Goal: Find specific page/section: Find specific page/section

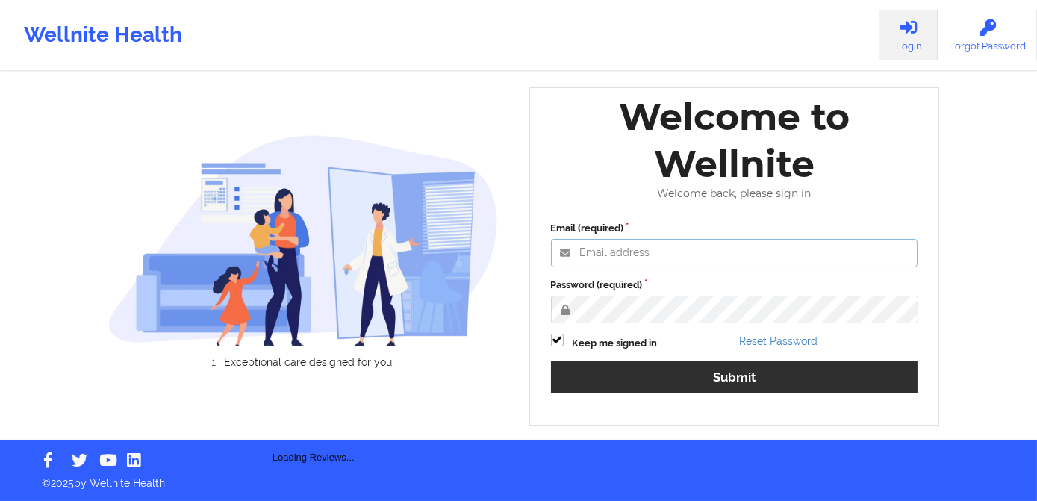
type input "[PERSON_NAME][EMAIL_ADDRESS][DOMAIN_NAME]"
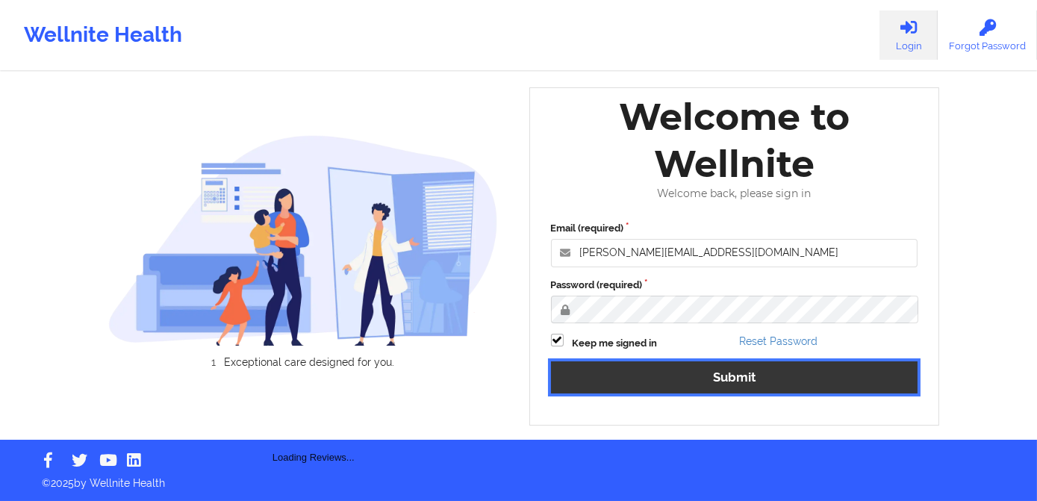
click at [697, 364] on button "Submit" at bounding box center [734, 377] width 367 height 32
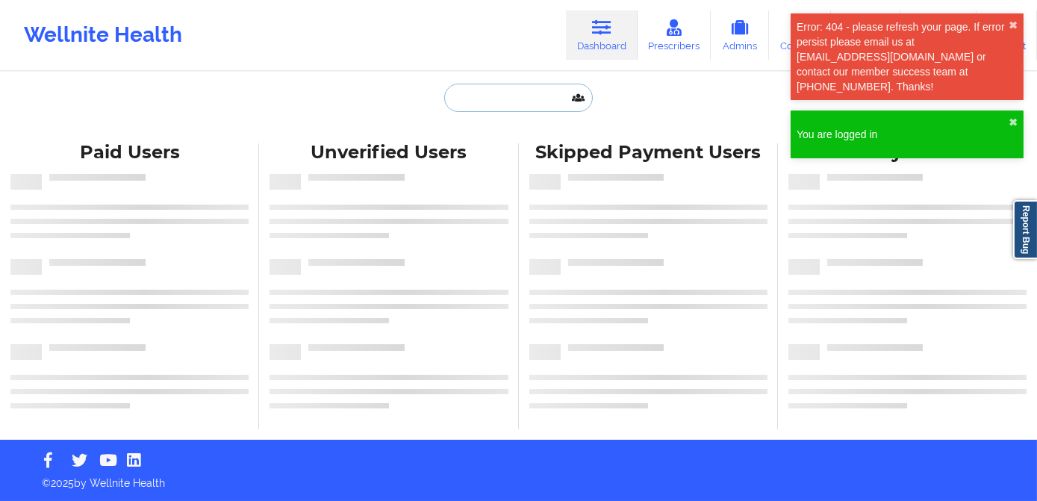
click at [484, 99] on input "text" at bounding box center [518, 98] width 148 height 28
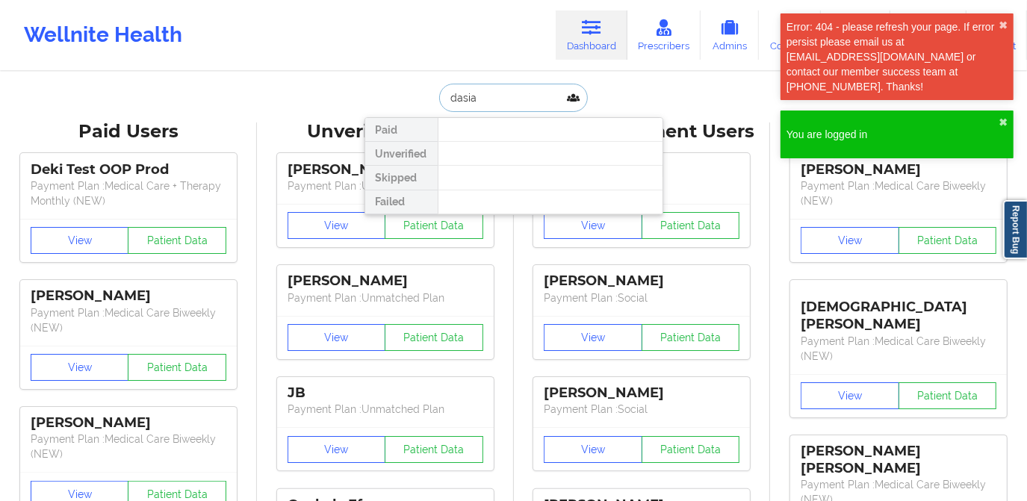
type input "dasia"
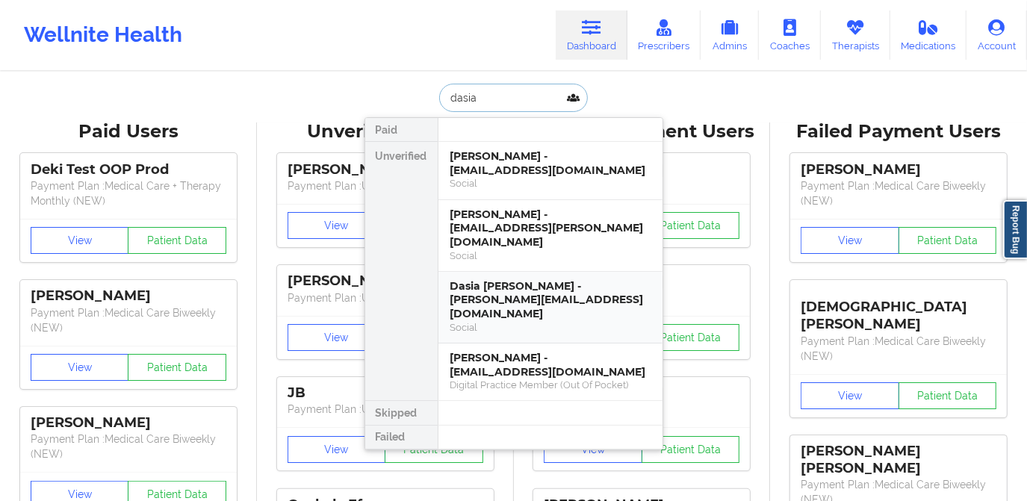
click at [547, 284] on div "Dasia [PERSON_NAME] - [PERSON_NAME][EMAIL_ADDRESS][DOMAIN_NAME]" at bounding box center [550, 300] width 200 height 42
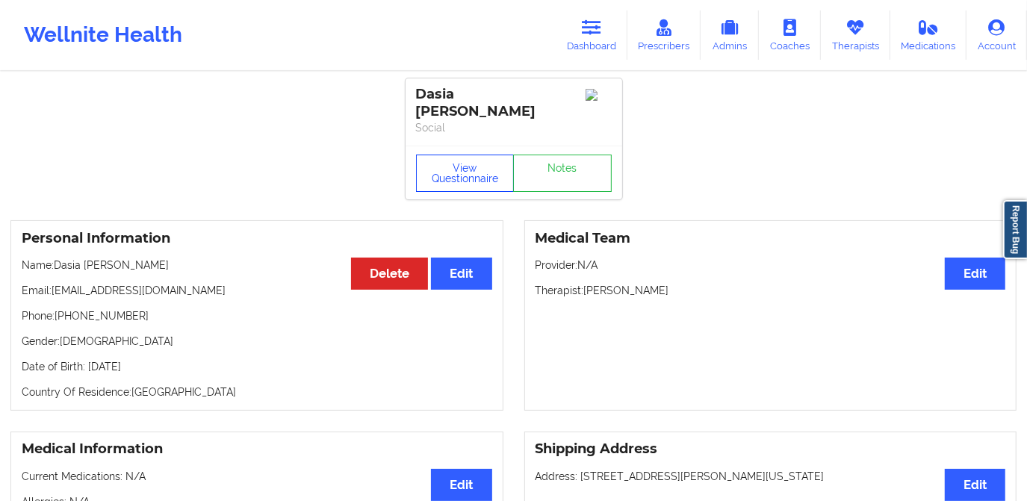
click at [473, 184] on button "View Questionnaire" at bounding box center [465, 173] width 99 height 37
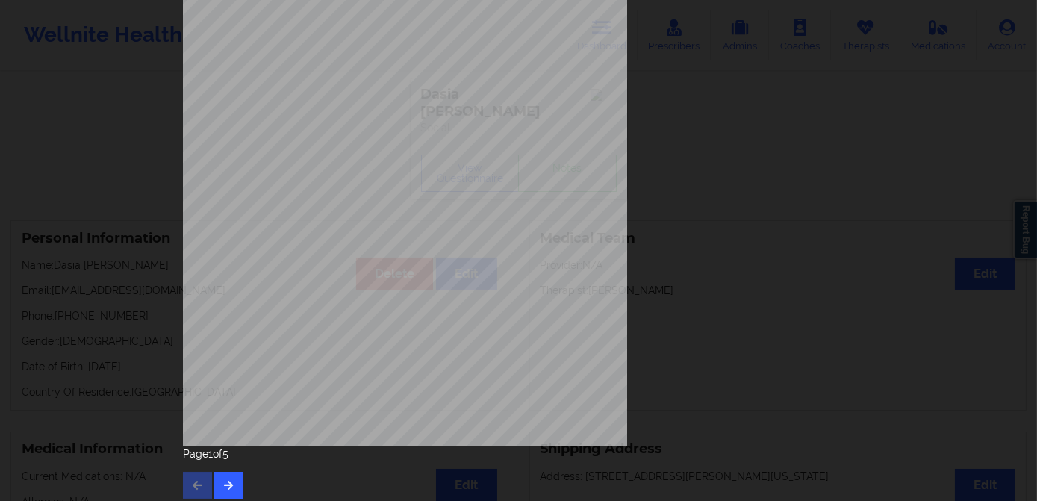
scroll to position [211, 0]
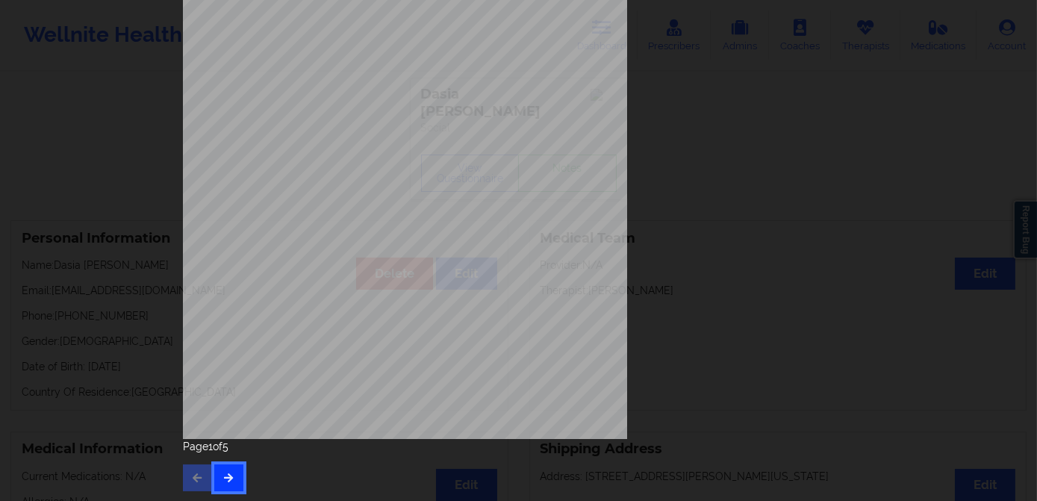
click at [229, 482] on button "button" at bounding box center [228, 477] width 29 height 27
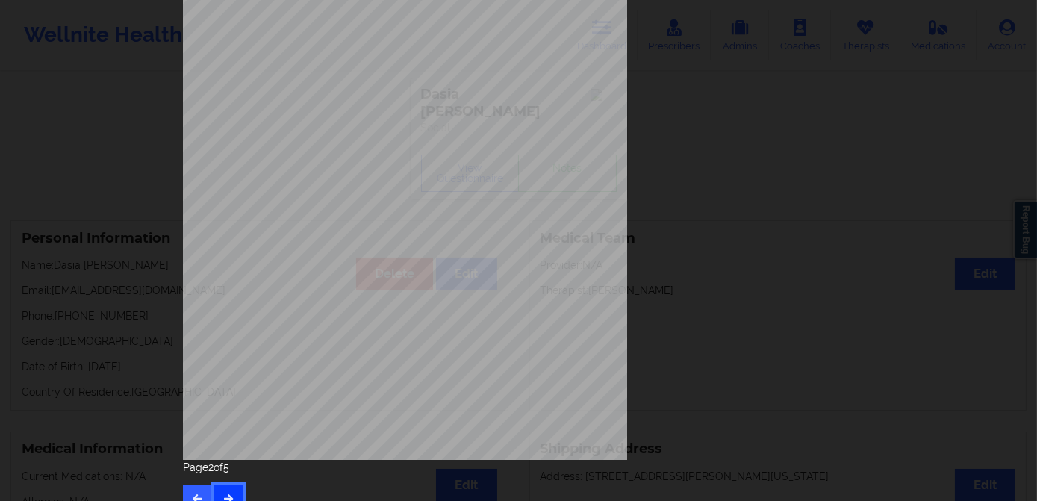
scroll to position [203, 0]
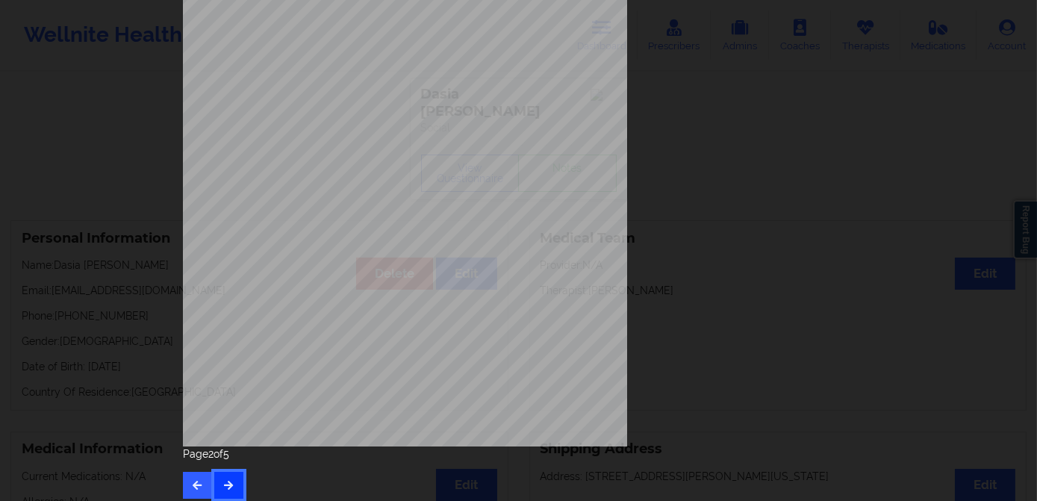
click at [234, 483] on button "button" at bounding box center [228, 485] width 29 height 27
click at [229, 482] on icon "button" at bounding box center [228, 484] width 13 height 9
click at [191, 480] on icon "button" at bounding box center [197, 484] width 13 height 9
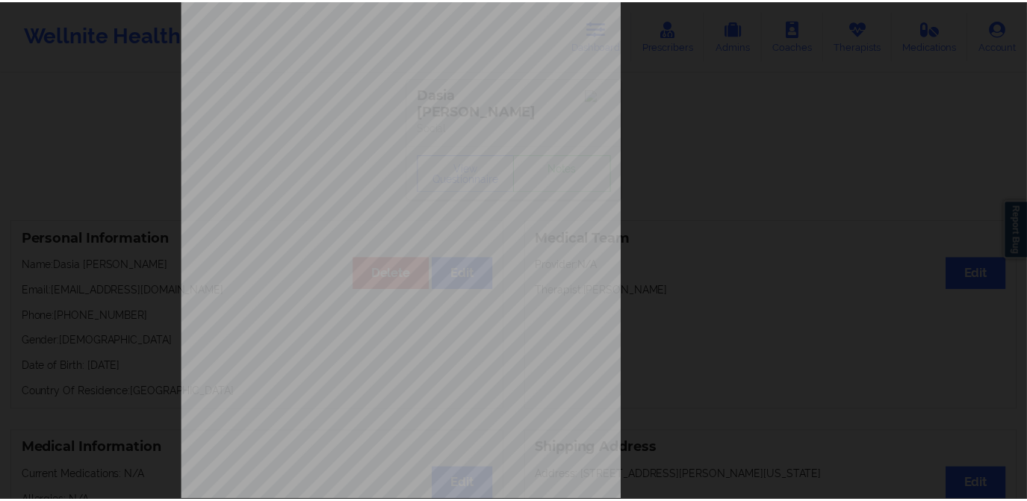
scroll to position [67, 0]
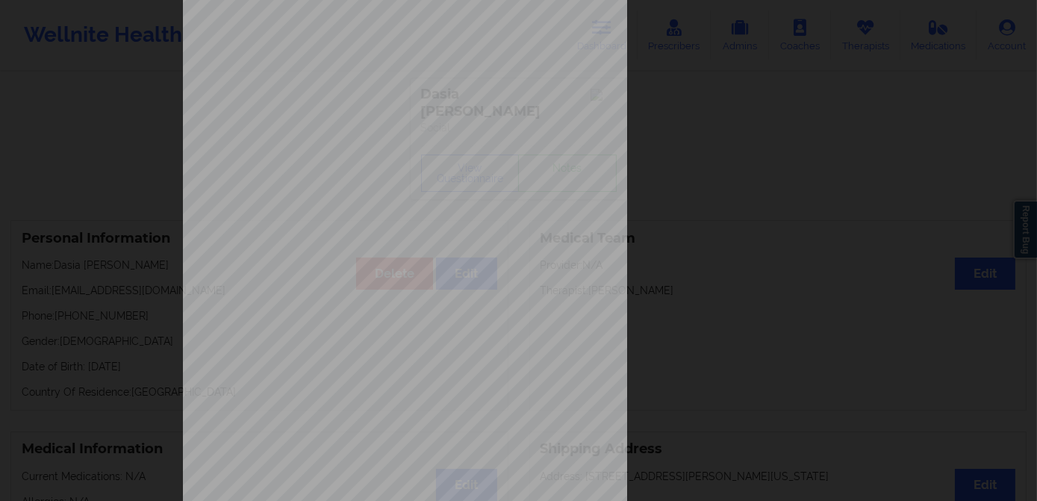
click at [150, 92] on div "Back cover of insurance image Page 3 of 5" at bounding box center [518, 250] width 1037 height 501
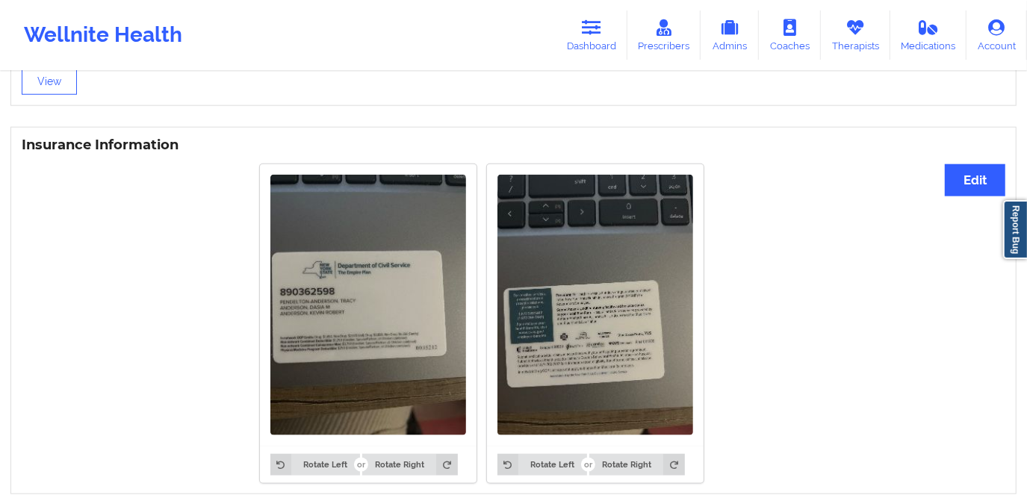
scroll to position [1086, 0]
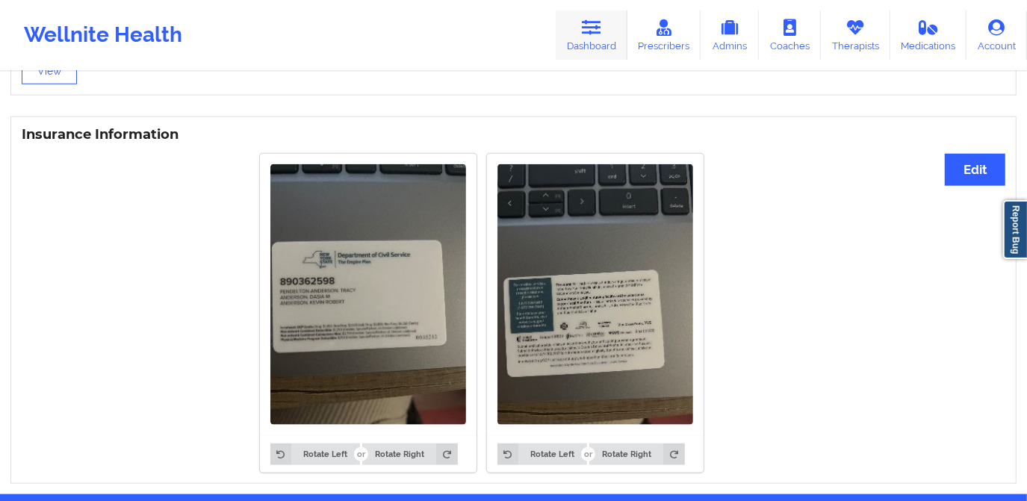
click at [603, 44] on link "Dashboard" at bounding box center [591, 34] width 72 height 49
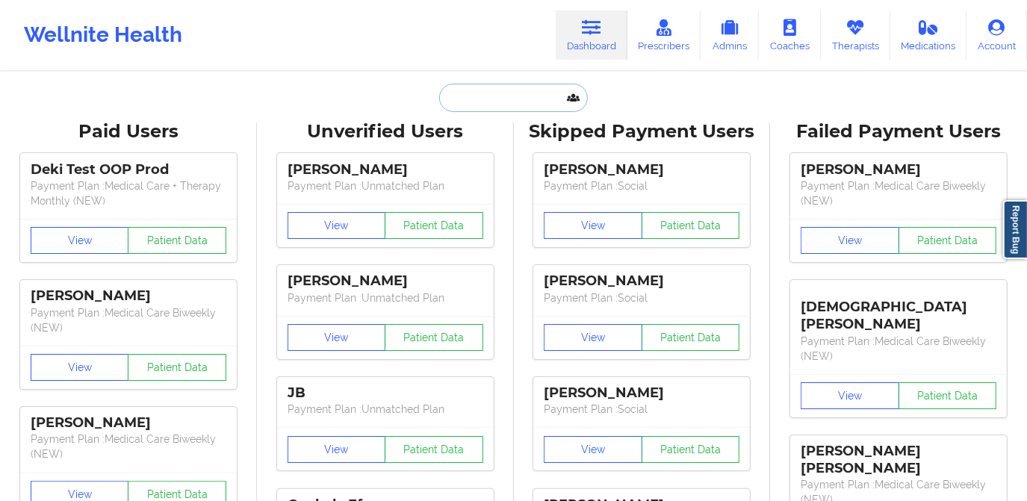
click at [509, 94] on input "text" at bounding box center [513, 98] width 148 height 28
paste input "[EMAIL_ADDRESS][DOMAIN_NAME]"
type input "[EMAIL_ADDRESS][DOMAIN_NAME]"
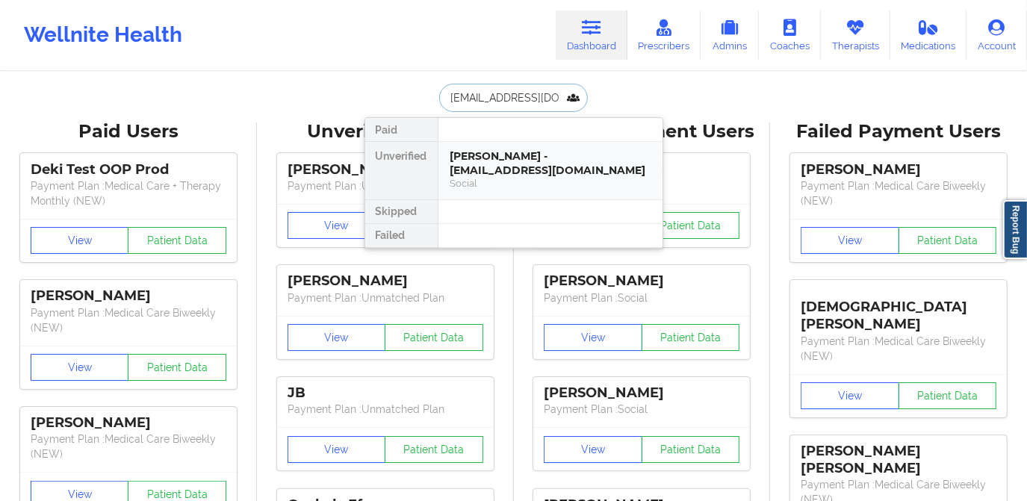
click at [526, 169] on div "[PERSON_NAME] - [EMAIL_ADDRESS][DOMAIN_NAME]" at bounding box center [550, 163] width 200 height 28
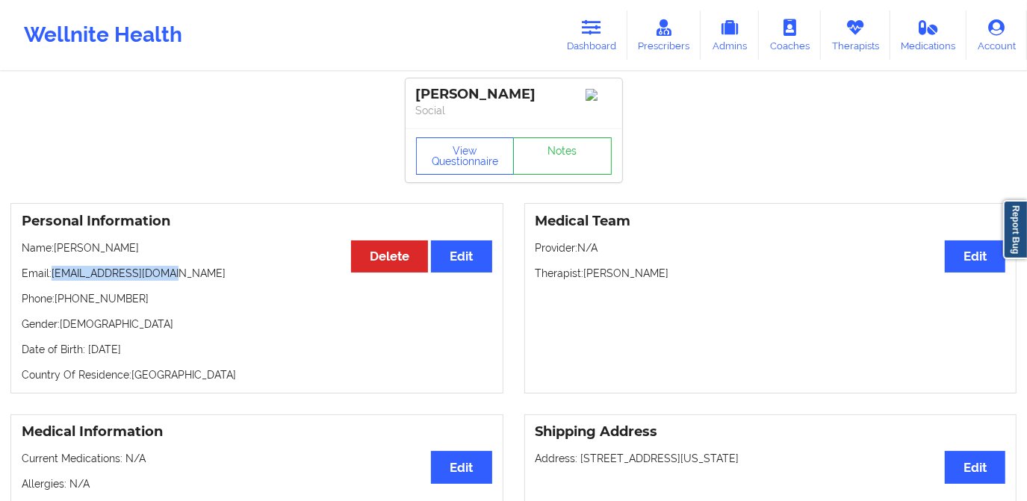
drag, startPoint x: 171, startPoint y: 281, endPoint x: 54, endPoint y: 281, distance: 117.2
click at [54, 281] on p "Email: [EMAIL_ADDRESS][DOMAIN_NAME]" at bounding box center [257, 273] width 470 height 15
copy p "[EMAIL_ADDRESS][DOMAIN_NAME]"
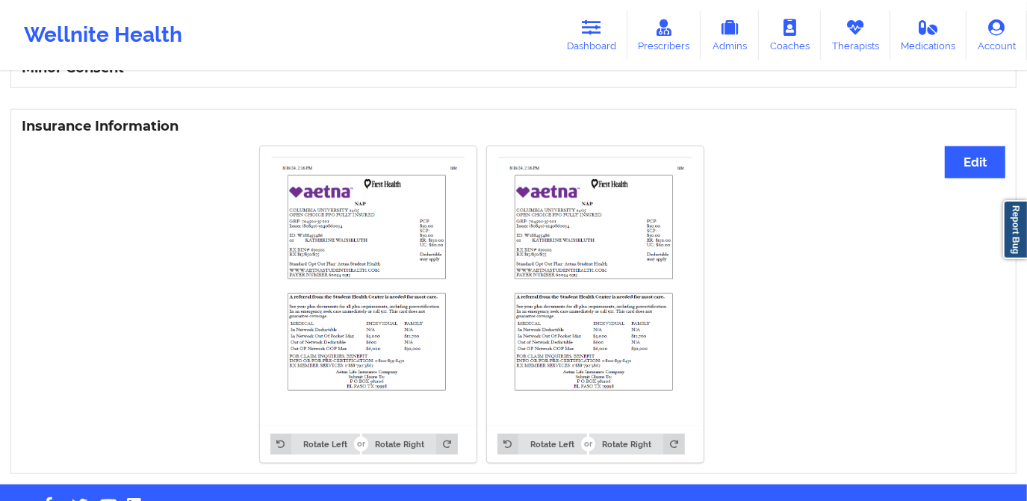
scroll to position [1018, 0]
